Goal: Task Accomplishment & Management: Manage account settings

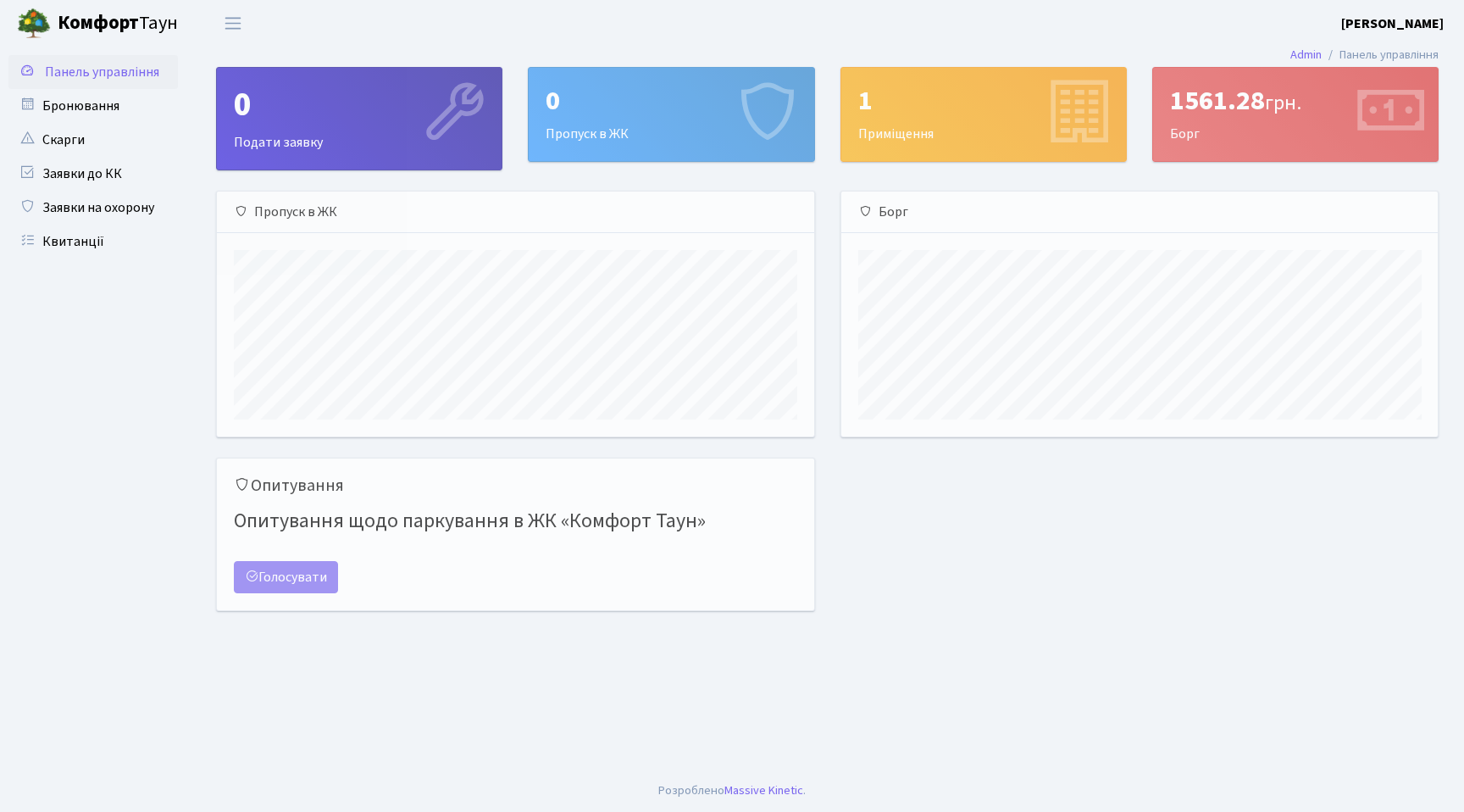
scroll to position [245, 596]
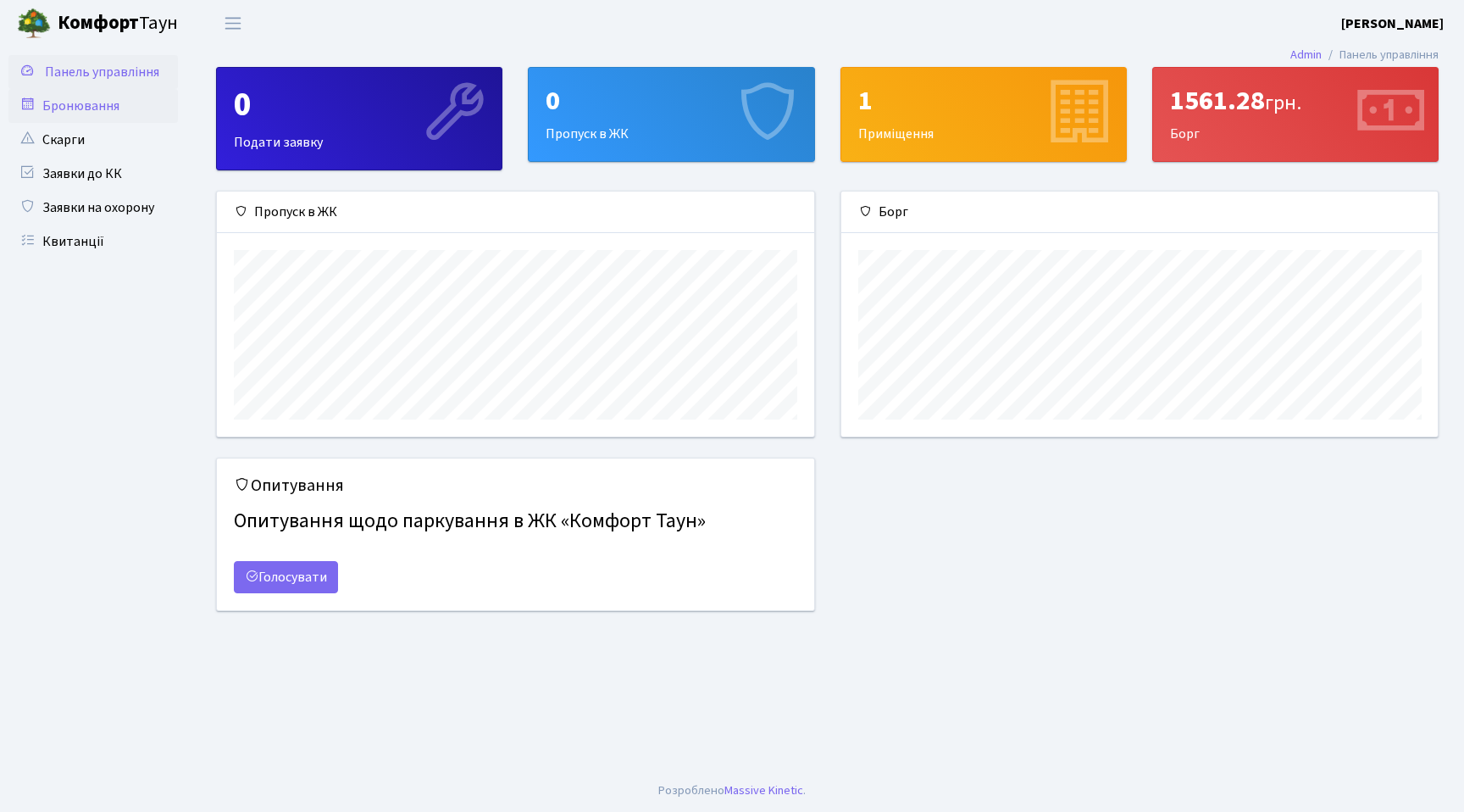
click at [101, 106] on link "Бронювання" at bounding box center [94, 106] width 170 height 34
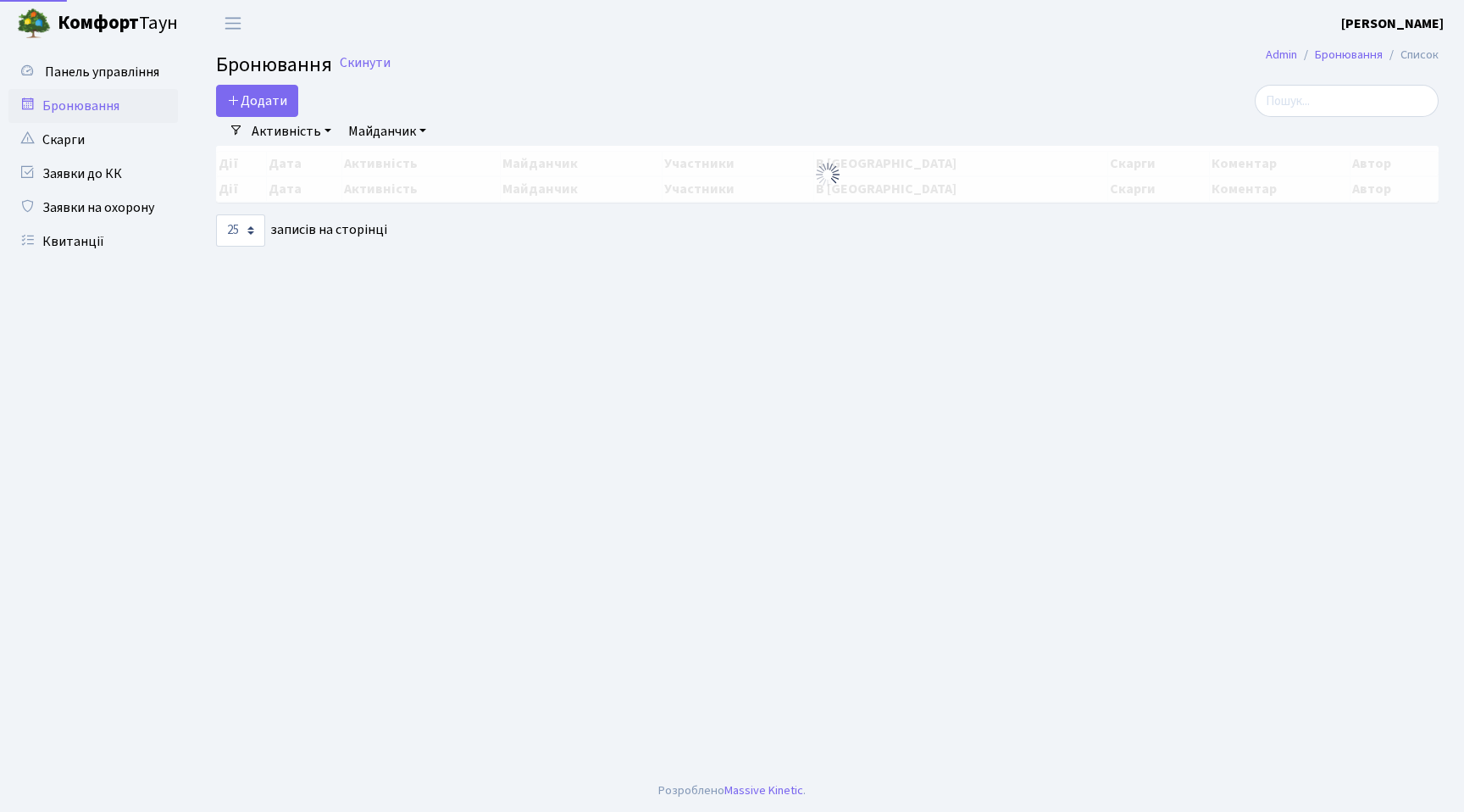
select select "25"
click at [274, 99] on button "Додати" at bounding box center [257, 101] width 82 height 32
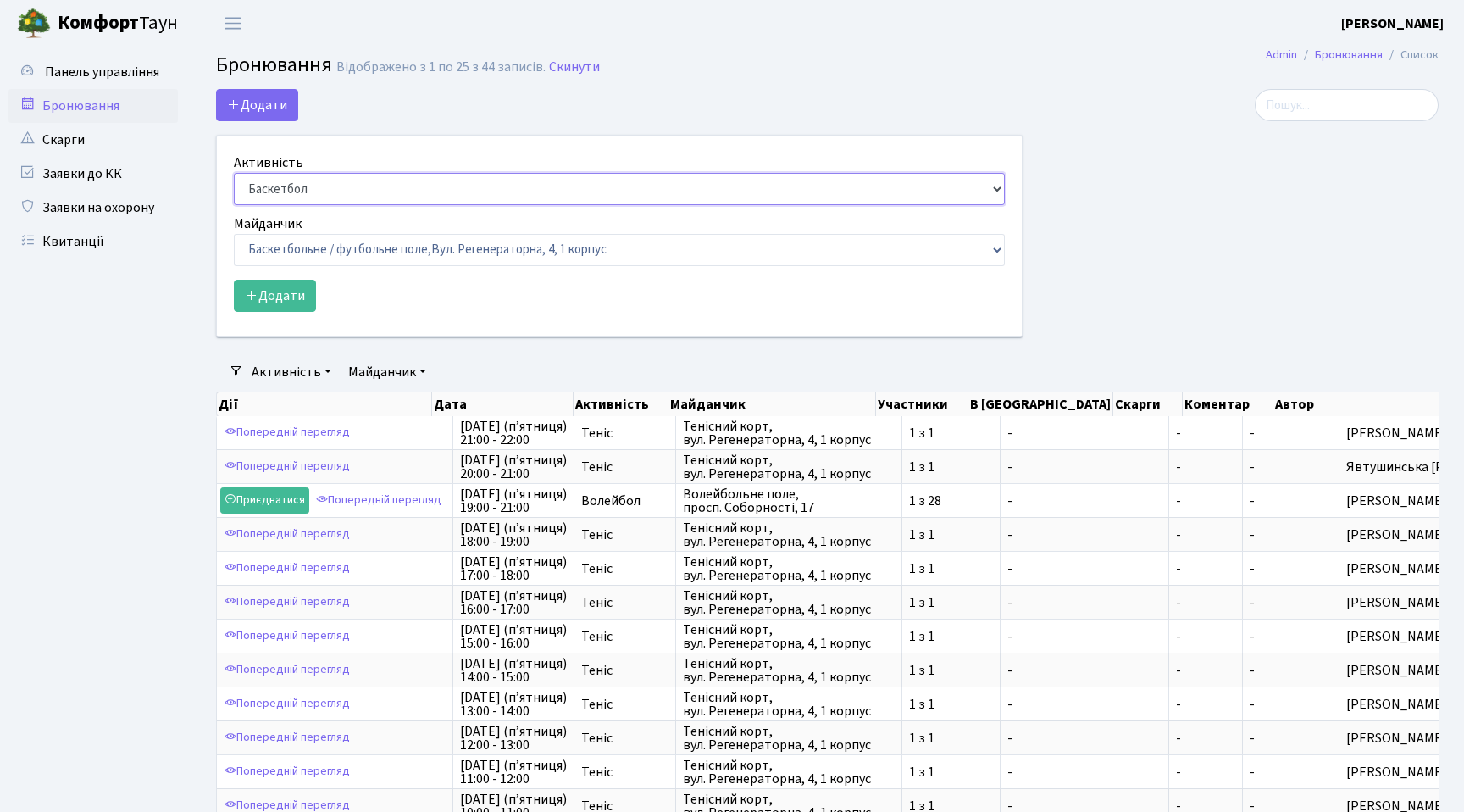
click at [336, 188] on select "Баскетбол Волейбол Йога Катання на роликах Настільний теніс Теніс Футбол Фітнес" at bounding box center [620, 189] width 771 height 32
select select "1"
click at [234, 173] on select "Баскетбол Волейбол Йога Катання на роликах Настільний теніс Теніс Футбол Фітнес" at bounding box center [620, 189] width 771 height 32
click at [330, 250] on select "Баскетбольне / футбольне поле, Вул. Регенераторна, 4, 1 корпус Баскетбольне пол…" at bounding box center [620, 250] width 771 height 32
select select "1"
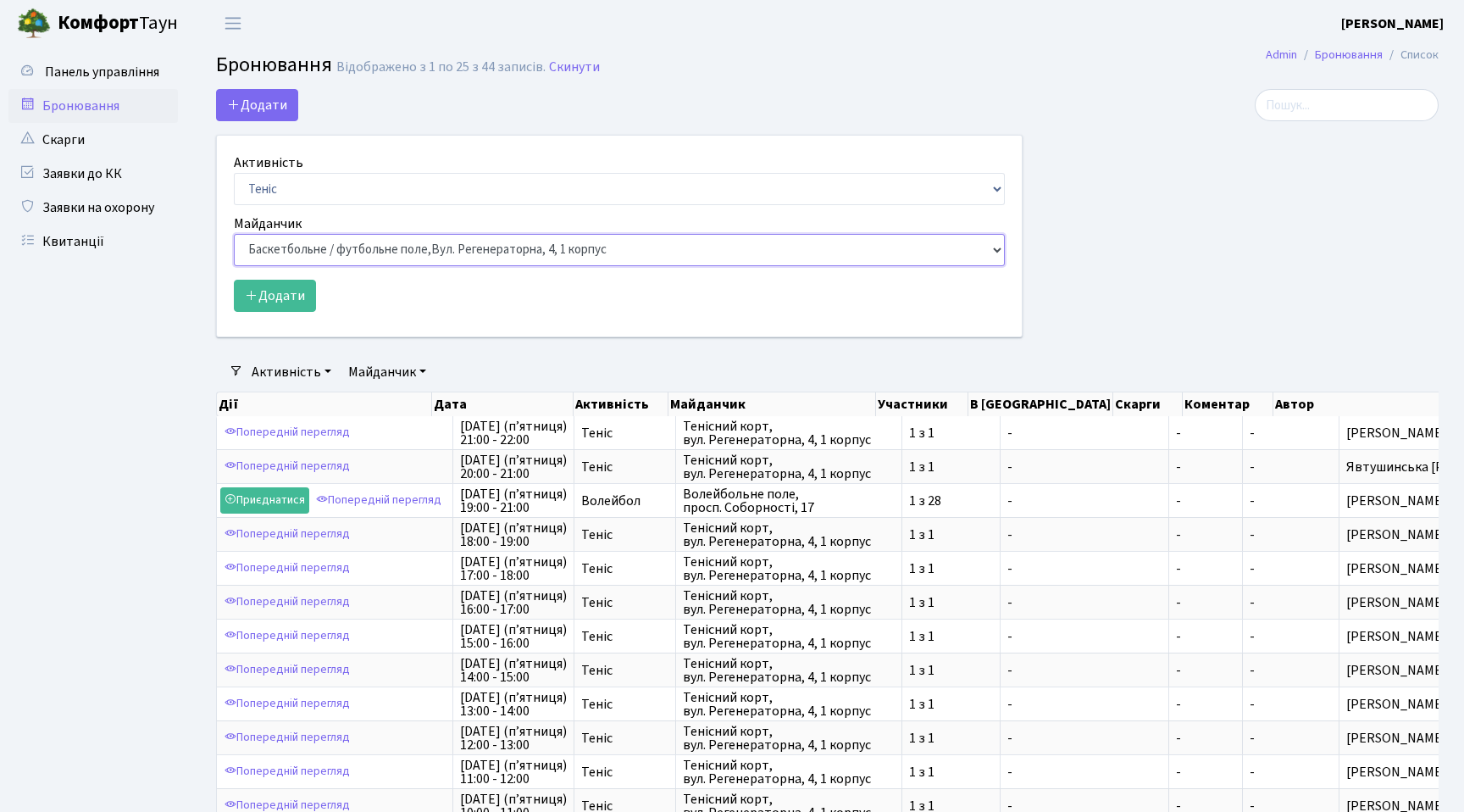
click at [234, 234] on select "Баскетбольне / футбольне поле, Вул. Регенераторна, 4, 1 корпус Баскетбольне пол…" at bounding box center [620, 250] width 771 height 32
click at [287, 300] on button "Додати" at bounding box center [275, 295] width 82 height 32
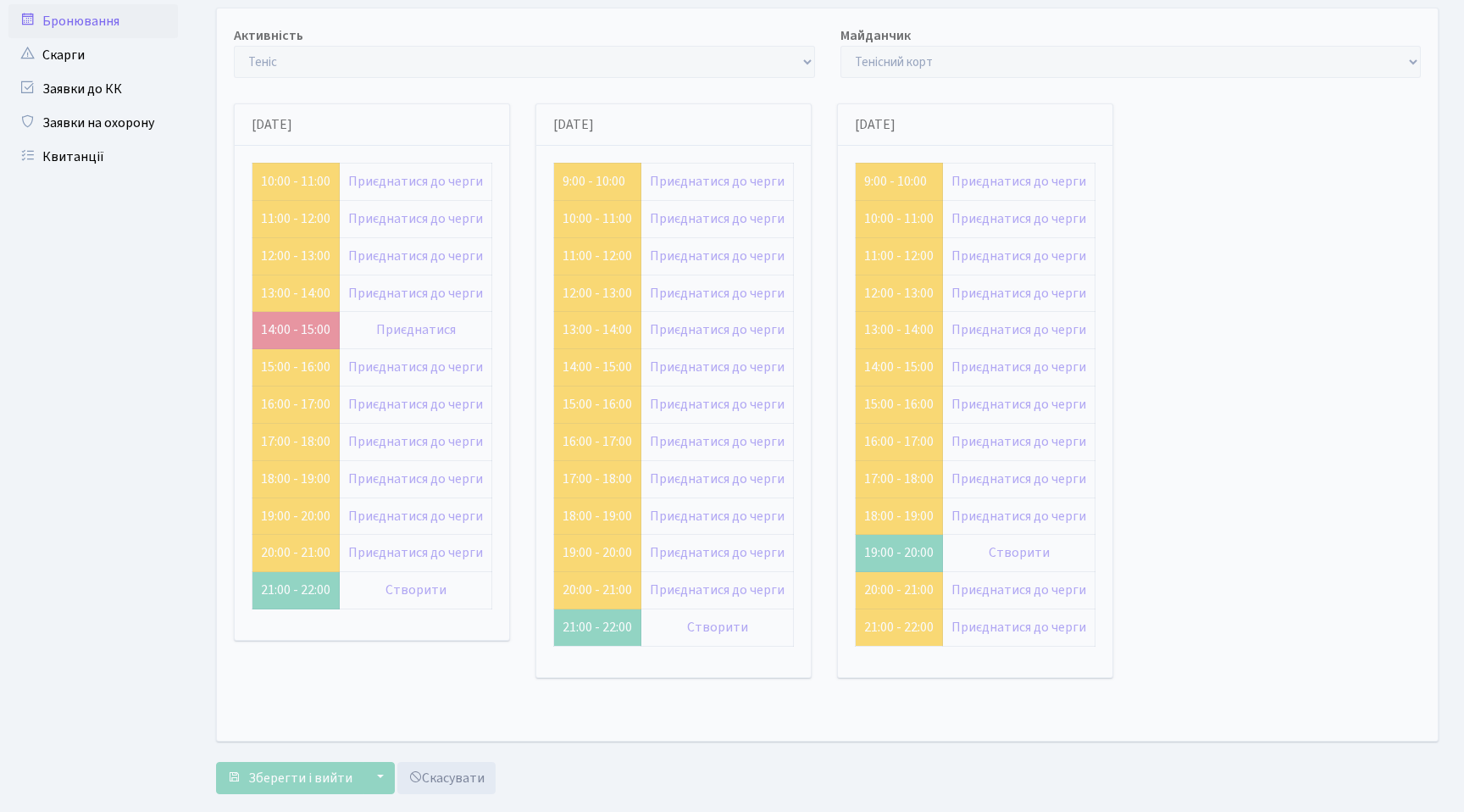
scroll to position [97, 0]
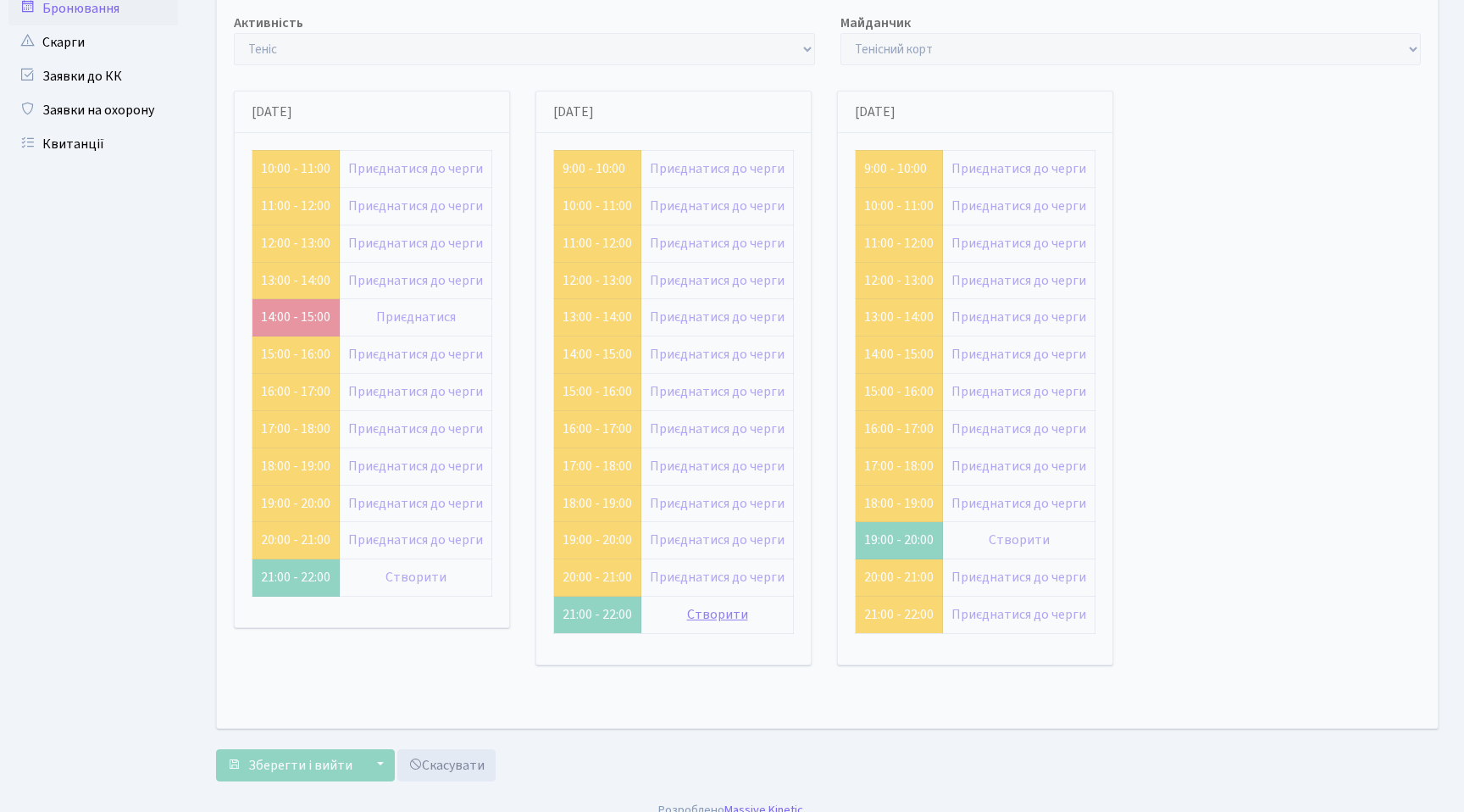
click at [725, 615] on link "Створити" at bounding box center [718, 614] width 61 height 18
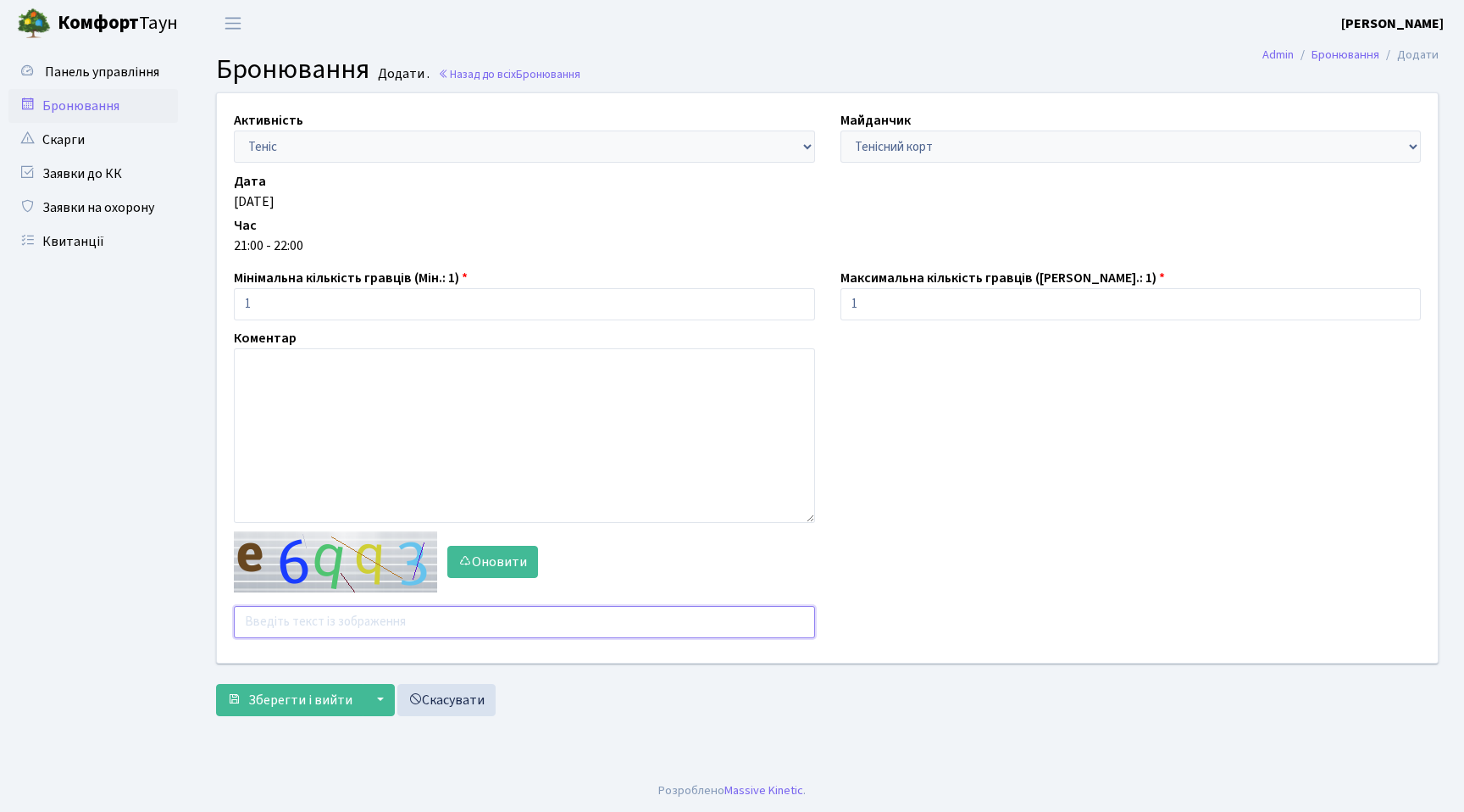
click at [302, 628] on input "text" at bounding box center [524, 621] width 581 height 32
type input "я"
type input "zectm"
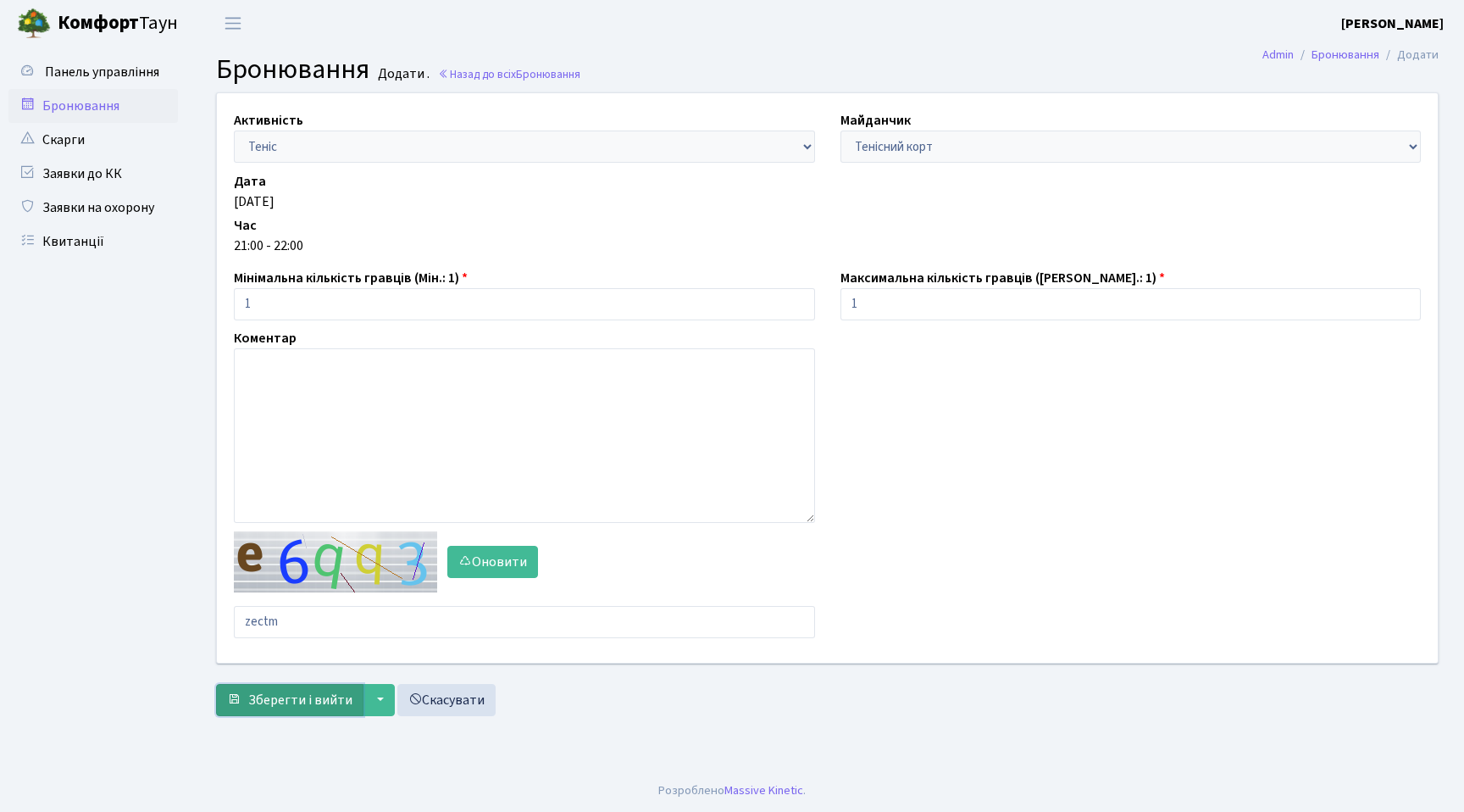
click at [300, 699] on span "Зберегти і вийти" at bounding box center [300, 699] width 104 height 18
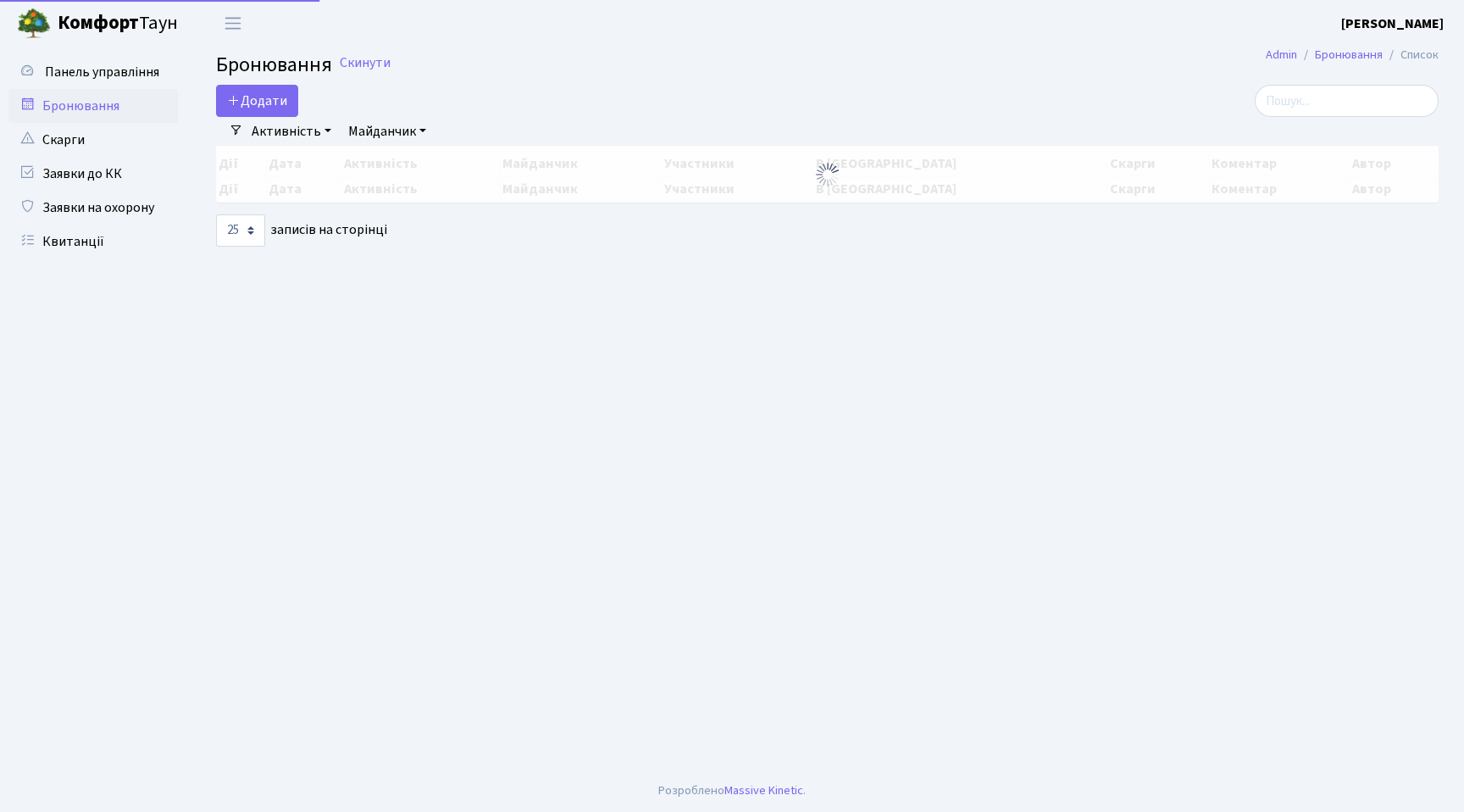
select select "25"
